Goal: Entertainment & Leisure: Browse casually

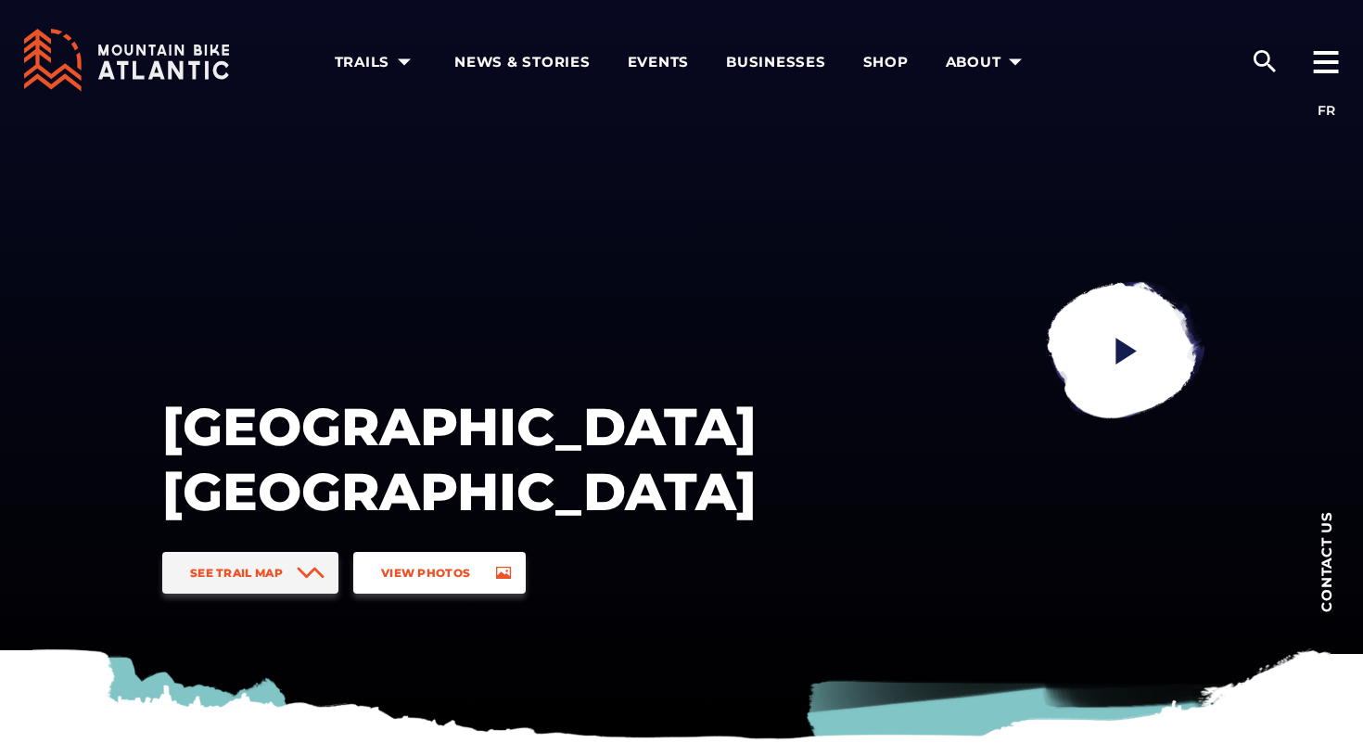
click at [484, 576] on link "View Photos" at bounding box center [439, 573] width 173 height 42
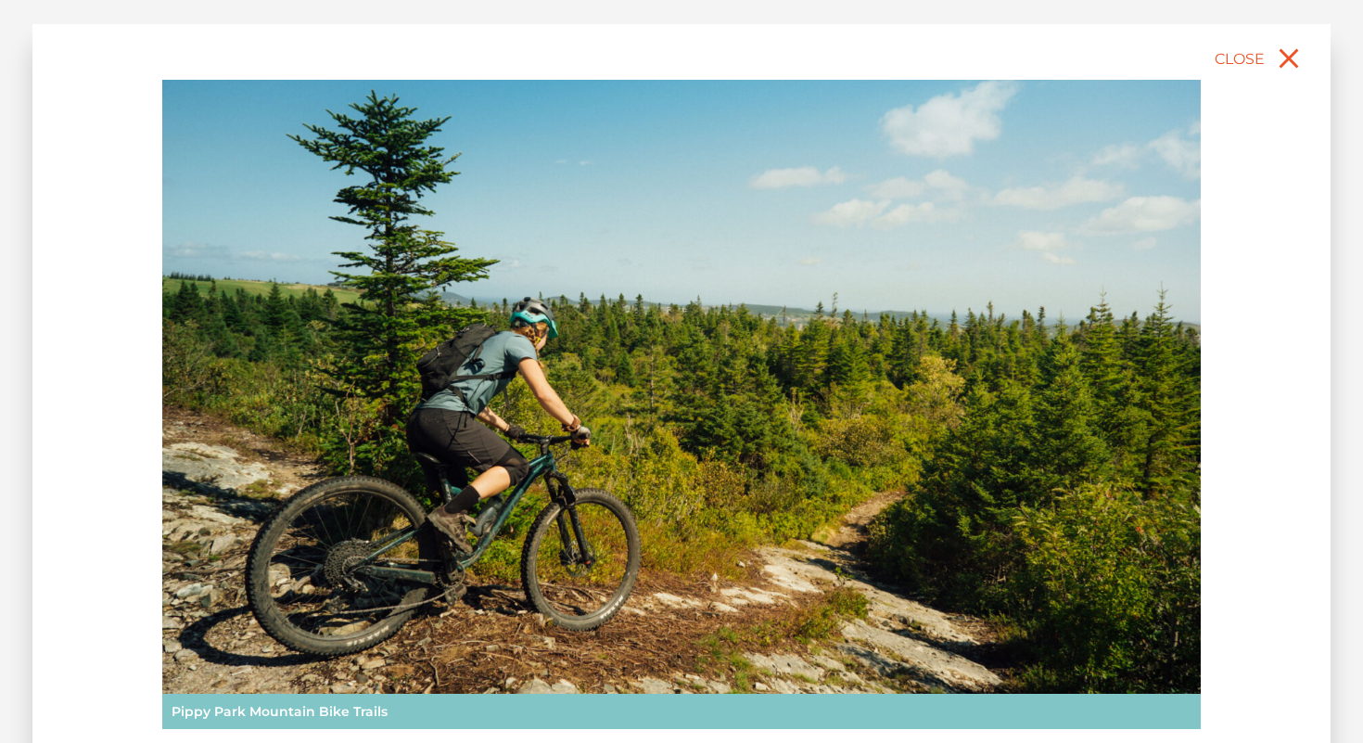
click at [971, 331] on img at bounding box center [681, 404] width 1039 height 649
click at [516, 326] on img at bounding box center [681, 404] width 1039 height 649
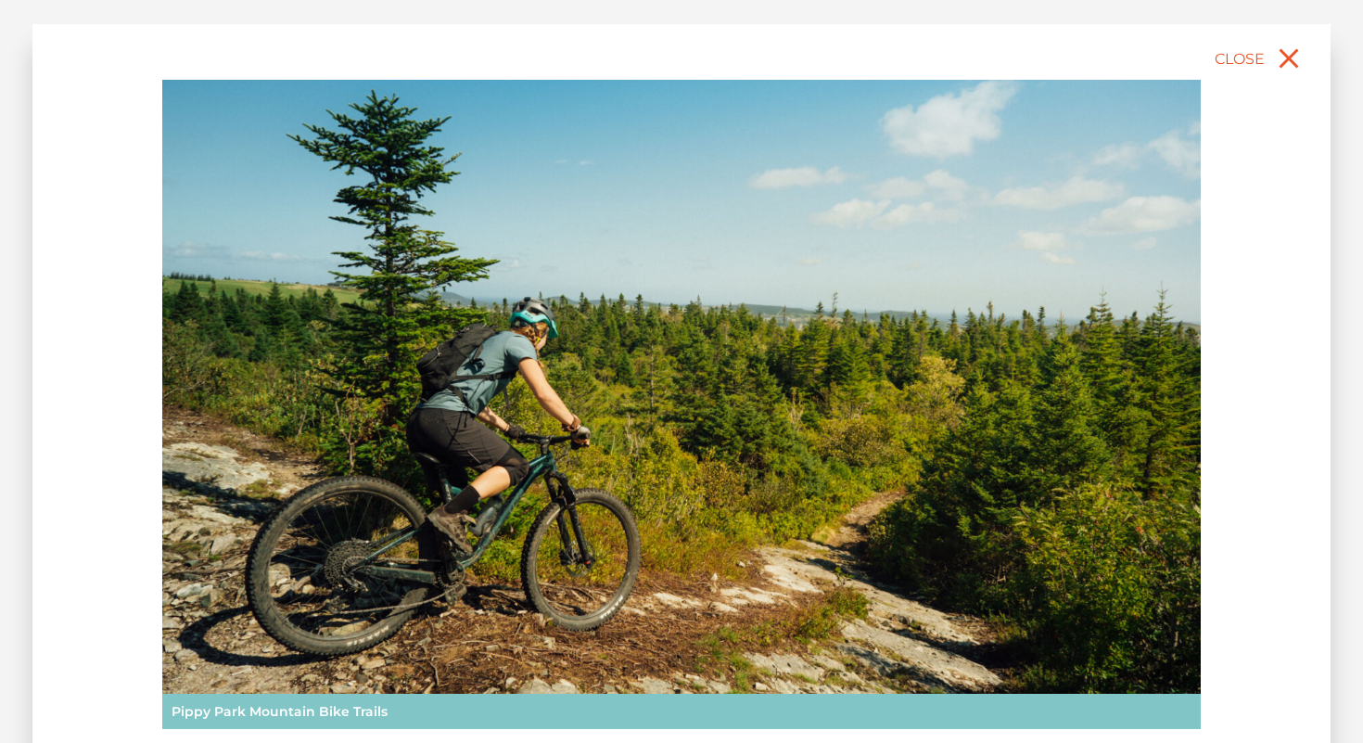
click at [665, 495] on img at bounding box center [681, 404] width 1039 height 649
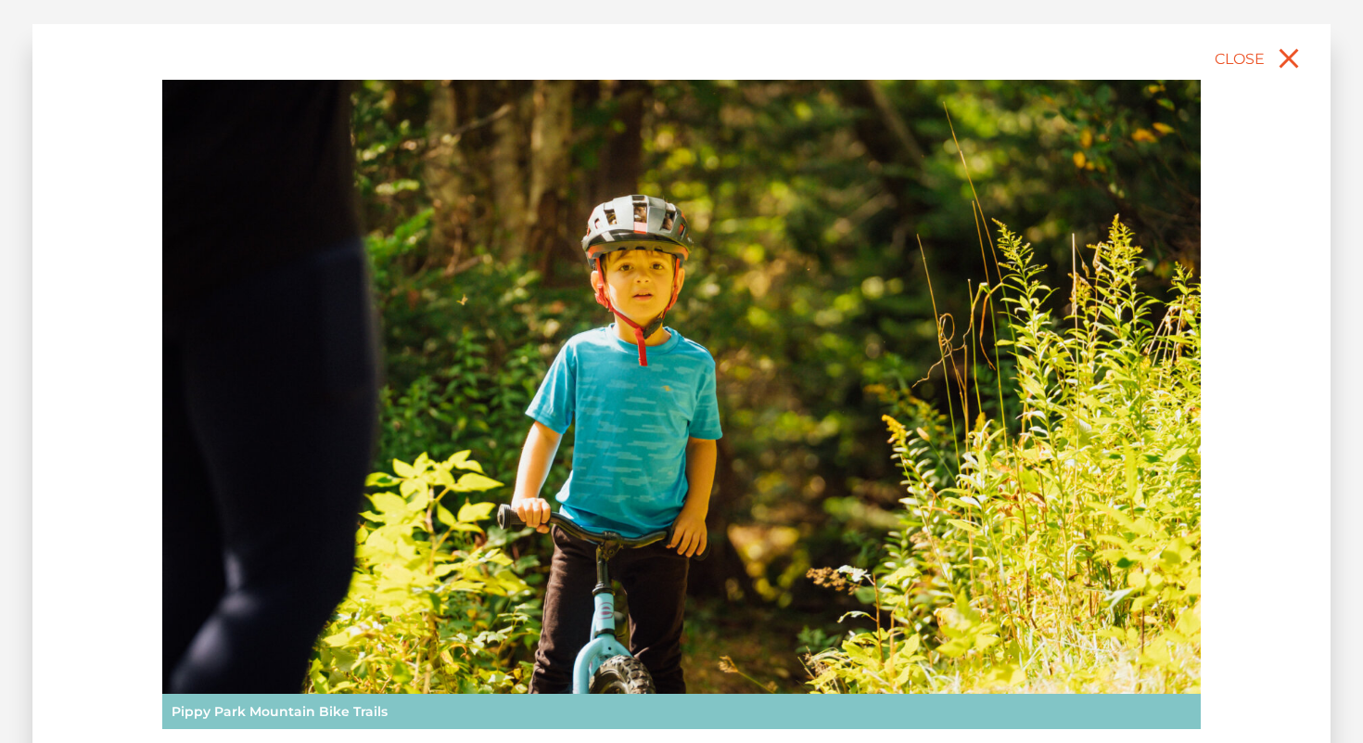
click at [589, 446] on img at bounding box center [681, 404] width 1039 height 649
click at [1111, 327] on img at bounding box center [681, 404] width 1039 height 649
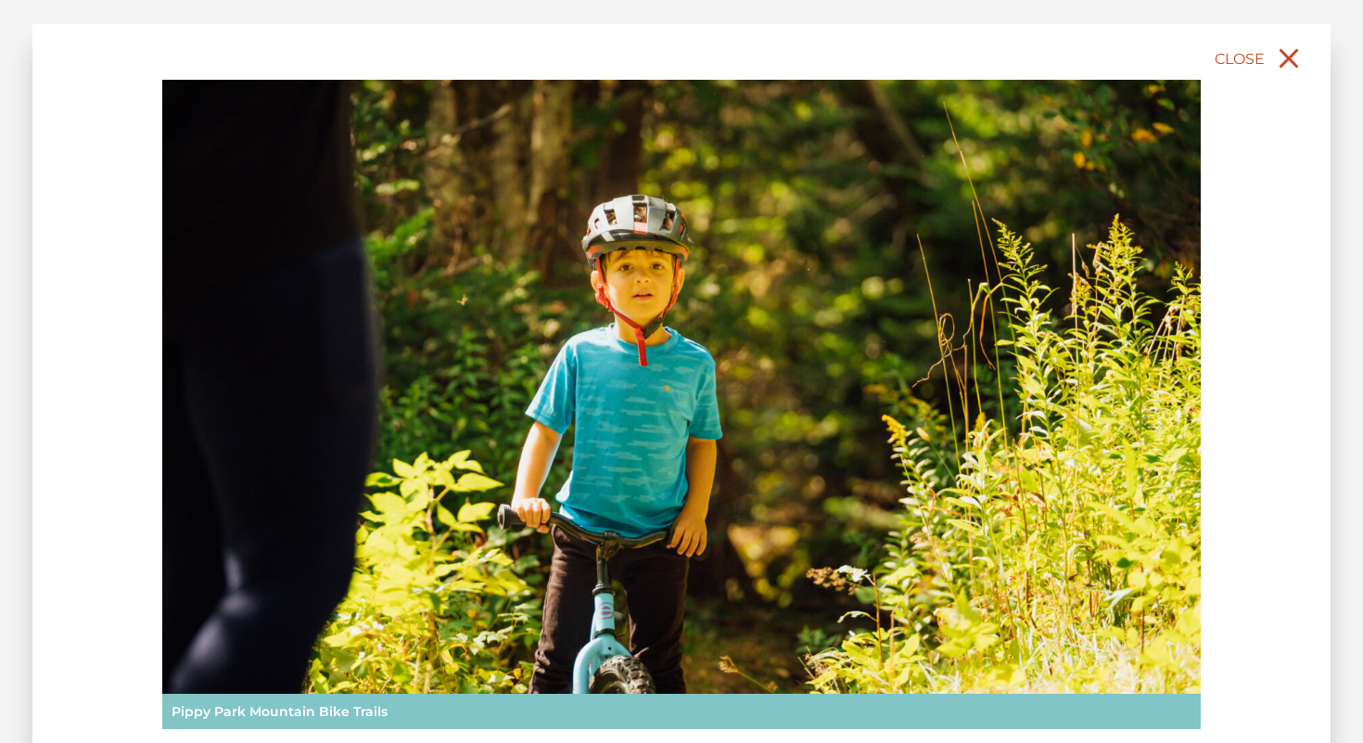
click at [1222, 47] on button "Close" at bounding box center [1260, 58] width 98 height 41
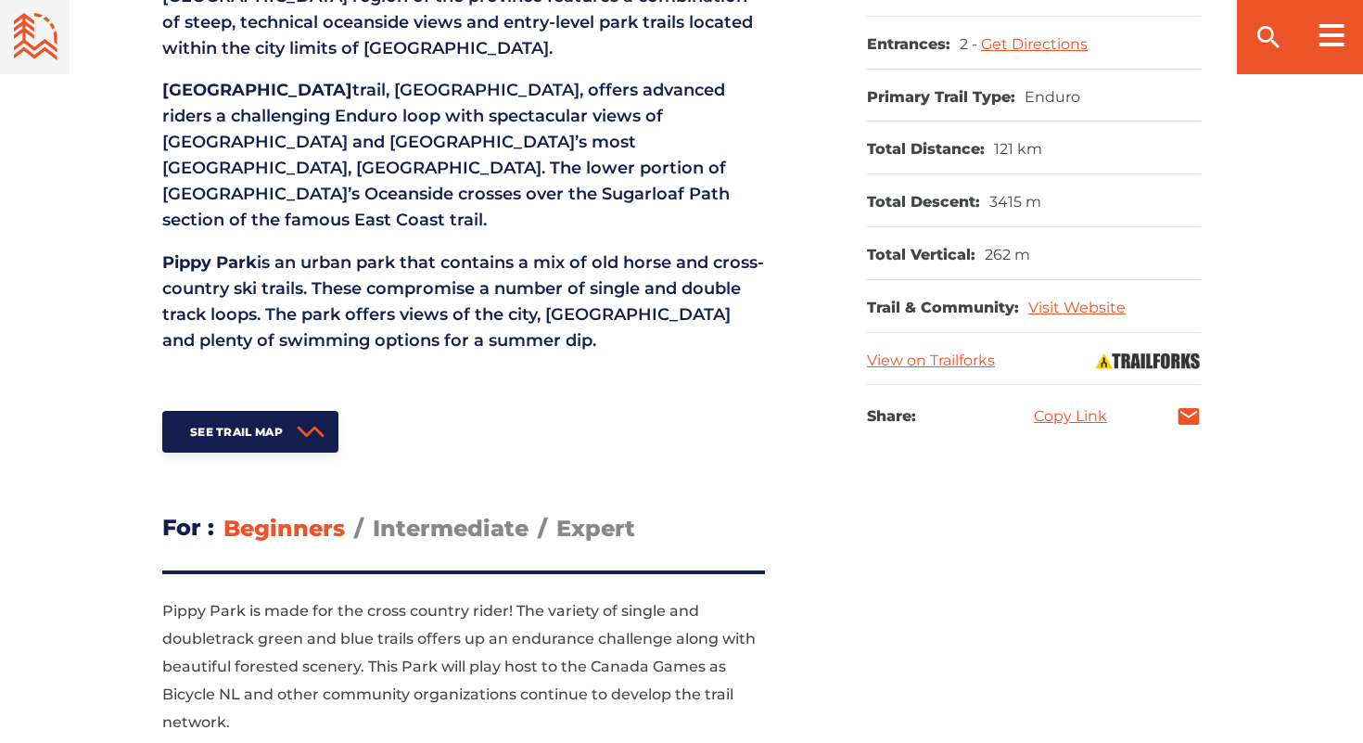
scroll to position [946, 0]
